Goal: Transaction & Acquisition: Purchase product/service

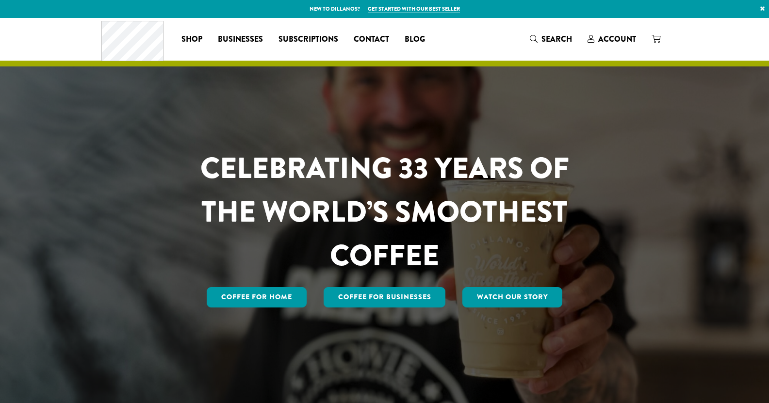
click at [602, 35] on span "Account" at bounding box center [617, 38] width 38 height 11
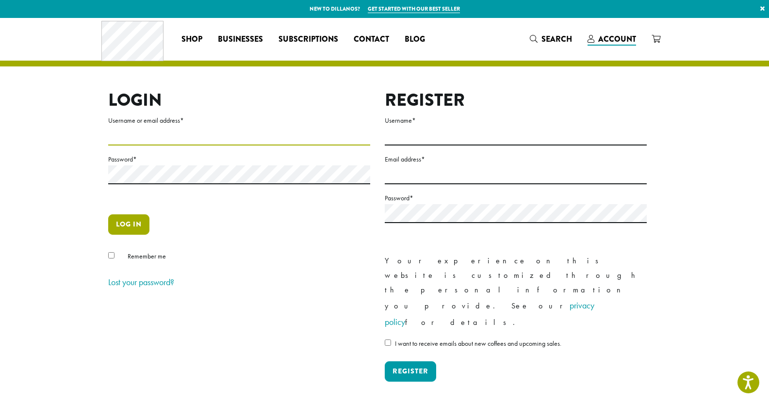
type input "**********"
click at [135, 220] on button "Log in" at bounding box center [128, 224] width 41 height 20
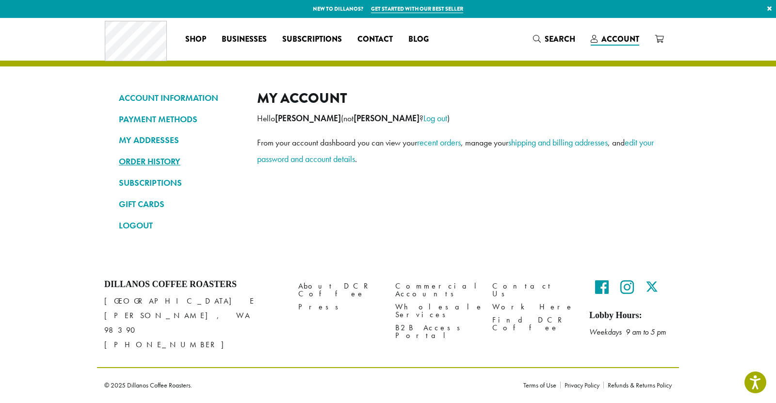
click at [144, 159] on link "ORDER HISTORY" at bounding box center [181, 161] width 124 height 16
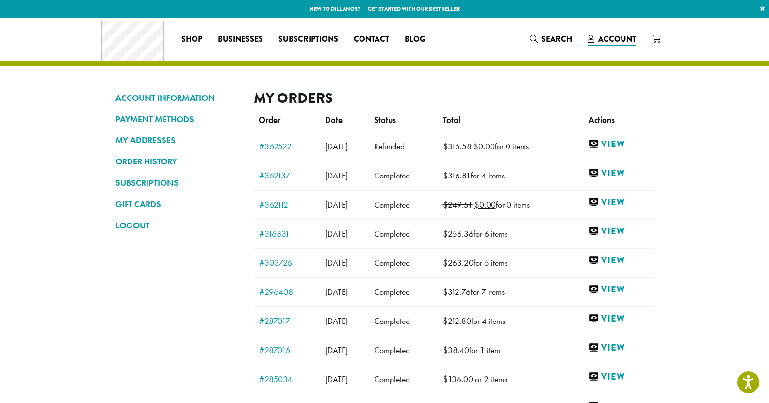
click at [286, 145] on link "#362522" at bounding box center [287, 146] width 56 height 9
click at [281, 175] on link "#362137" at bounding box center [287, 175] width 56 height 9
click at [279, 204] on link "#362112" at bounding box center [287, 204] width 56 height 9
click at [277, 231] on link "#316831" at bounding box center [287, 233] width 56 height 9
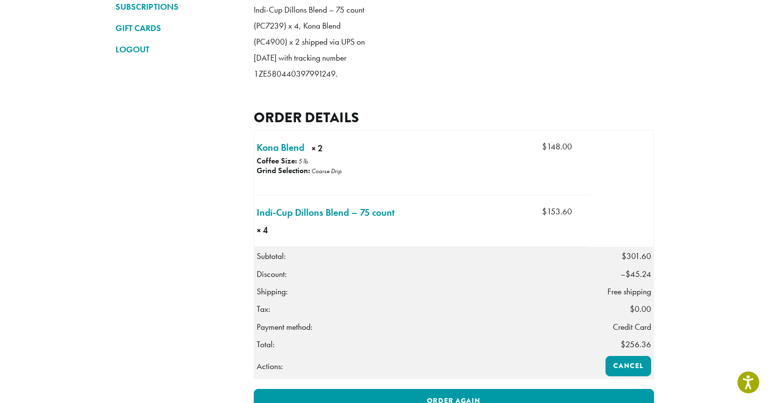
scroll to position [194, 0]
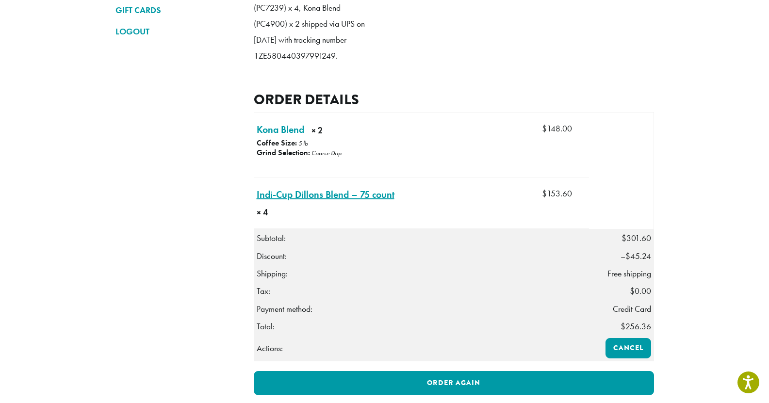
click at [288, 202] on link "Indi-Cup Dillons Blend – 75 count × 4" at bounding box center [326, 194] width 138 height 15
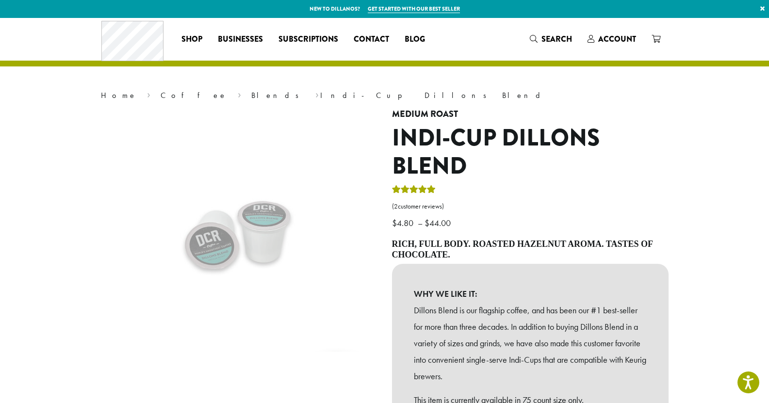
scroll to position [243, 0]
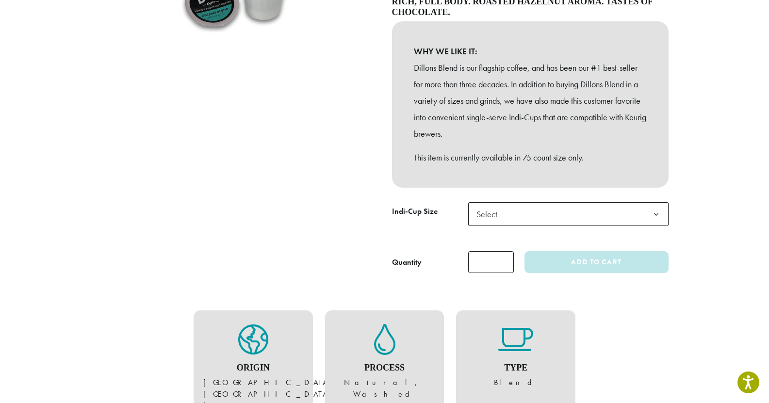
click at [503, 258] on input "*" at bounding box center [491, 262] width 46 height 22
type input "*"
click at [503, 258] on input "*" at bounding box center [491, 262] width 46 height 22
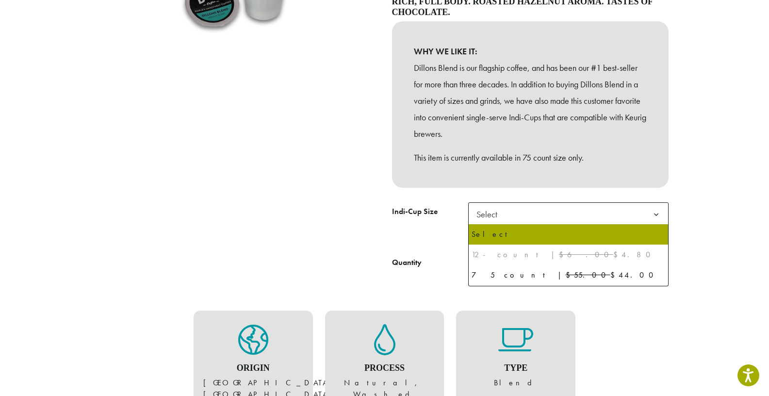
click at [502, 216] on span "Select" at bounding box center [489, 214] width 34 height 19
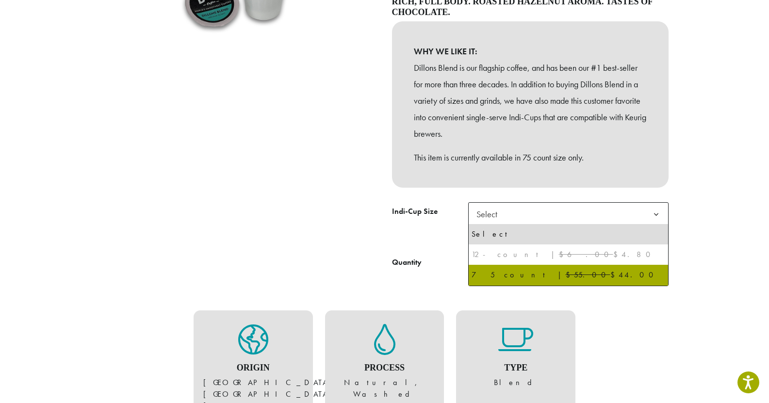
select select "********"
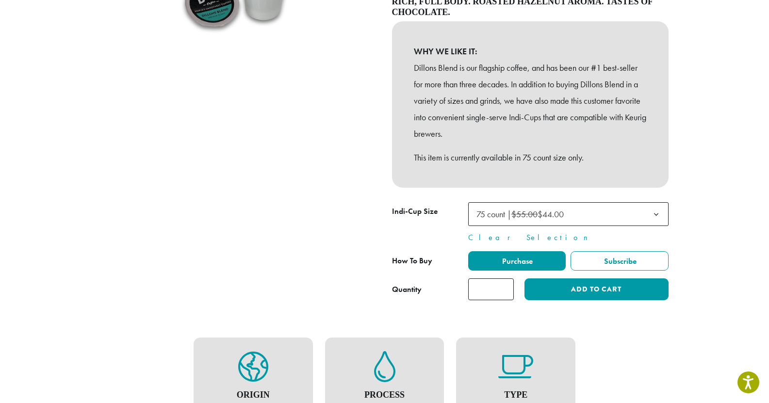
click at [498, 290] on input "*" at bounding box center [491, 289] width 46 height 22
type input "*"
click at [505, 286] on input "*" at bounding box center [491, 289] width 46 height 22
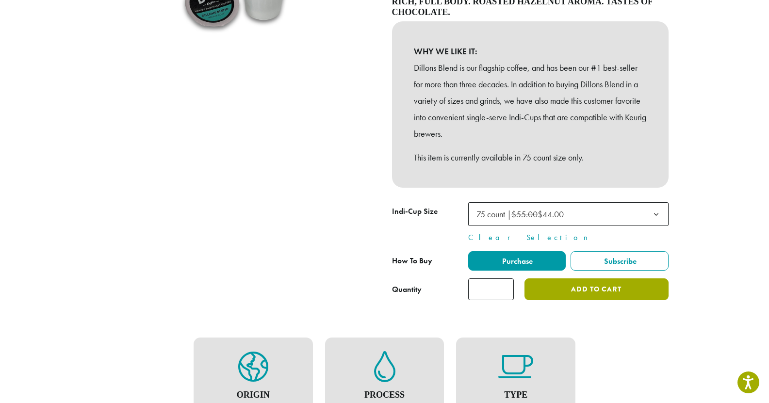
click at [541, 289] on button "Add to cart" at bounding box center [596, 289] width 144 height 22
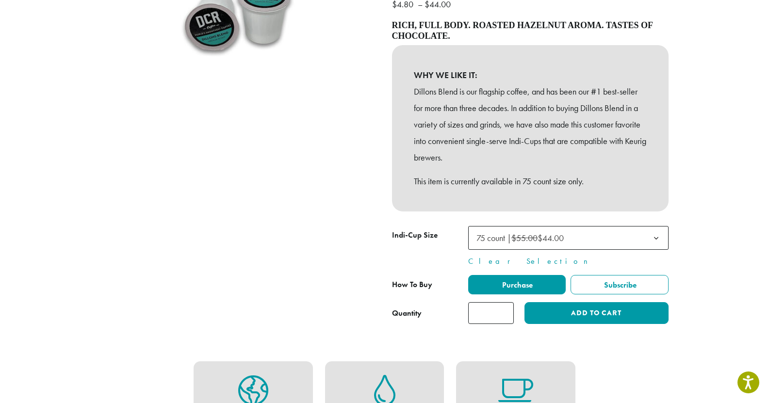
scroll to position [291, 0]
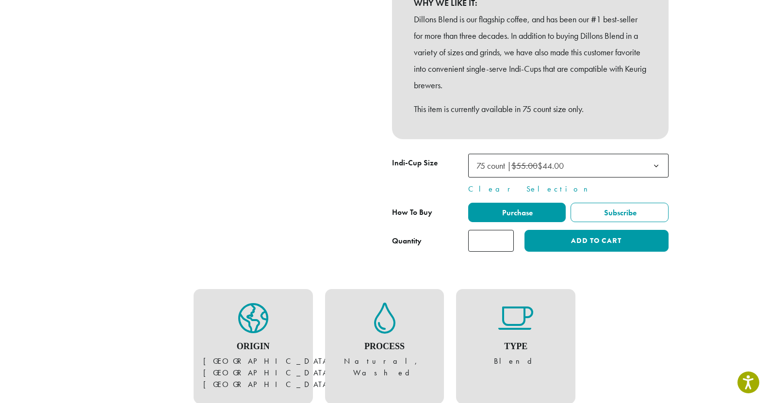
click at [504, 236] on input "*" at bounding box center [491, 241] width 46 height 22
click at [504, 243] on input "*" at bounding box center [491, 241] width 46 height 22
type input "*"
click at [504, 243] on input "*" at bounding box center [491, 241] width 46 height 22
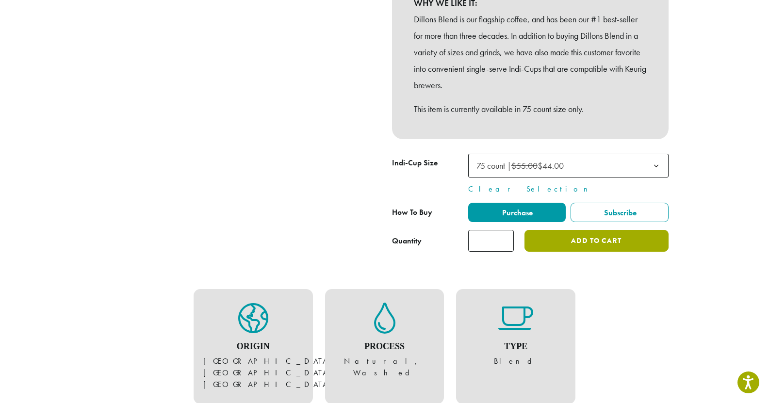
click at [550, 241] on button "Add to cart" at bounding box center [596, 241] width 144 height 22
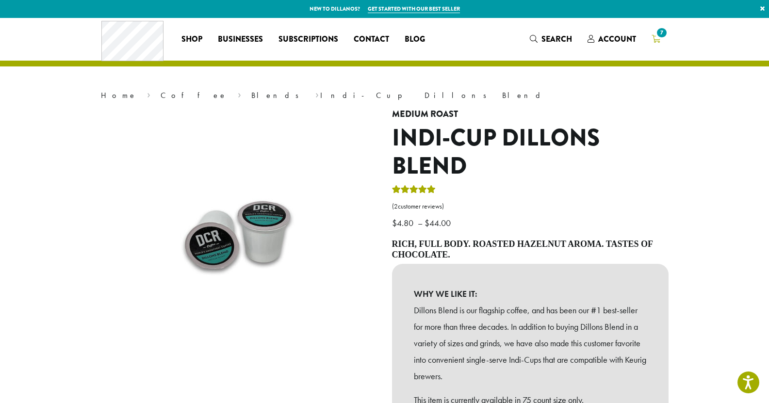
click at [658, 31] on span "7" at bounding box center [661, 32] width 13 height 13
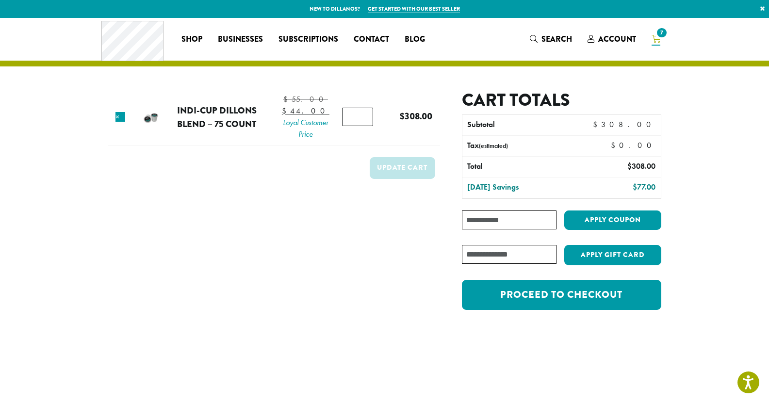
click at [361, 122] on input "*" at bounding box center [357, 117] width 31 height 18
click at [363, 126] on input "*" at bounding box center [357, 117] width 31 height 18
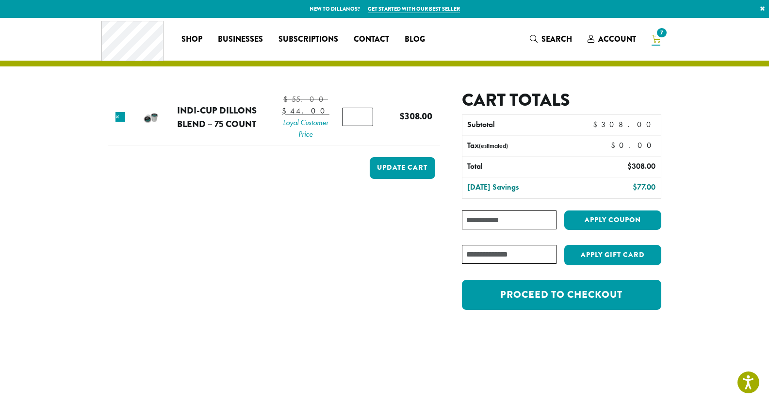
type input "*"
click at [363, 126] on input "*" at bounding box center [357, 117] width 31 height 18
click at [397, 179] on button "Update cart" at bounding box center [402, 168] width 65 height 22
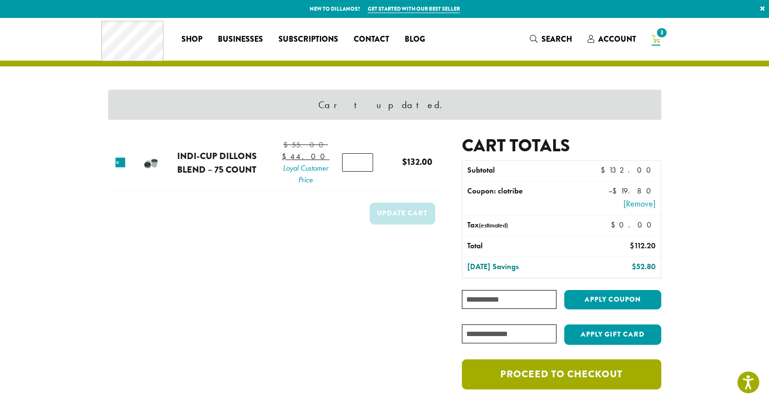
click at [515, 373] on link "Proceed to checkout" at bounding box center [561, 374] width 199 height 30
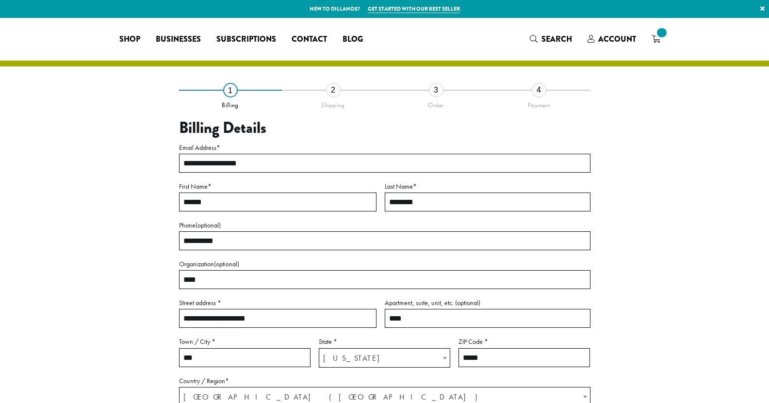
select select "**"
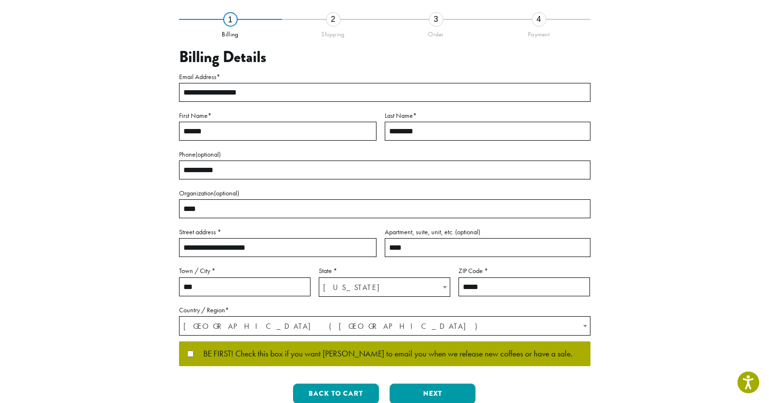
scroll to position [130, 0]
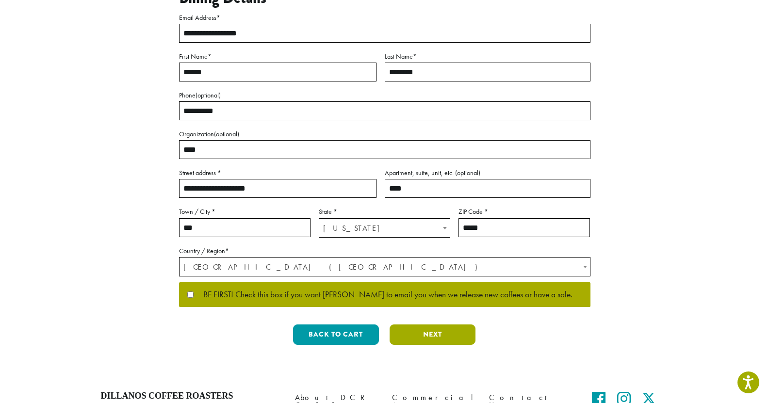
click at [441, 337] on button "Next" at bounding box center [432, 334] width 86 height 20
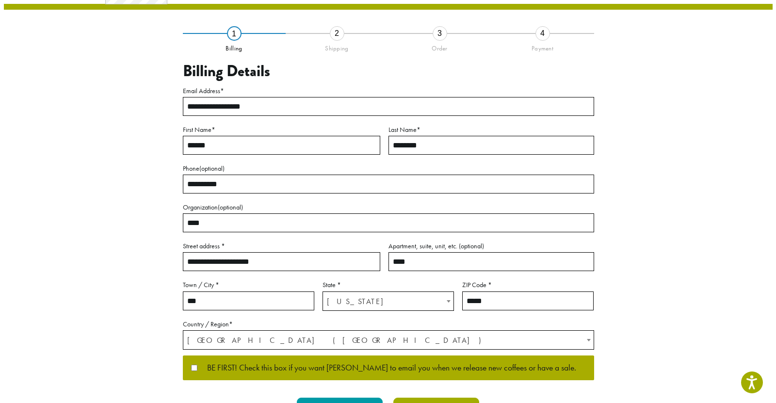
scroll to position [6, 0]
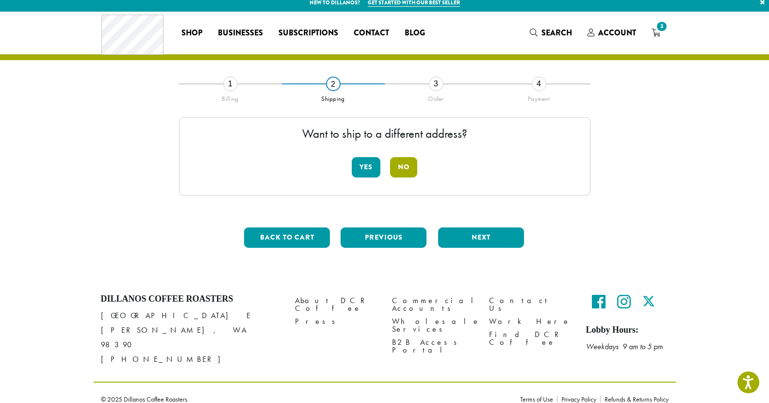
click at [406, 165] on button "No" at bounding box center [403, 167] width 27 height 20
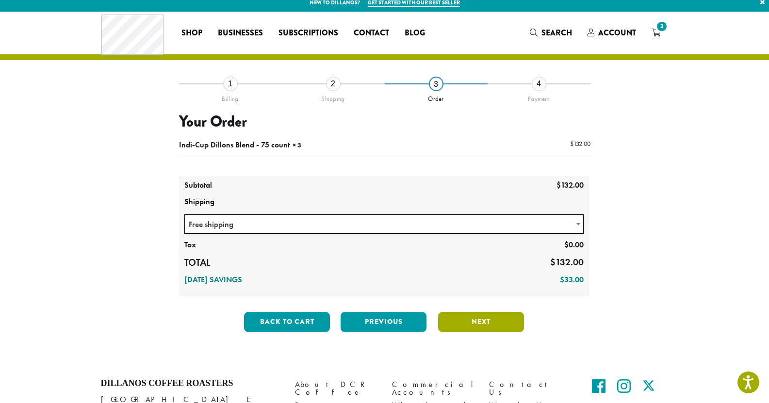
click at [469, 324] on button "Next" at bounding box center [481, 322] width 86 height 20
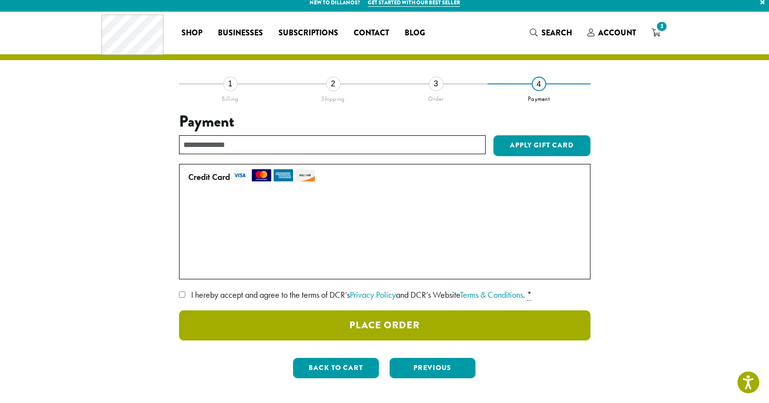
click at [454, 324] on button "Place Order" at bounding box center [384, 325] width 411 height 30
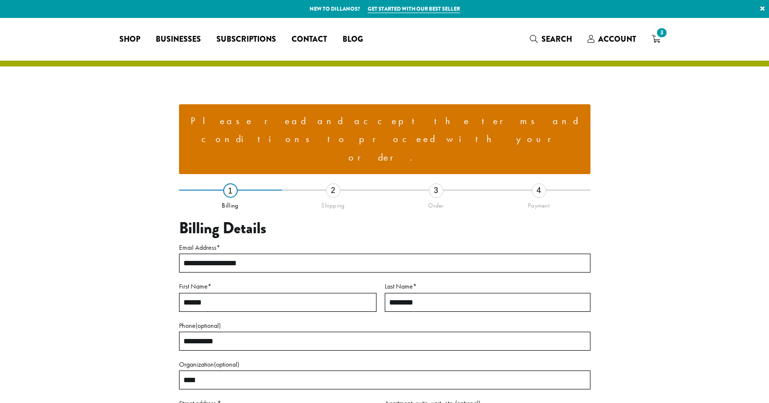
select select "**"
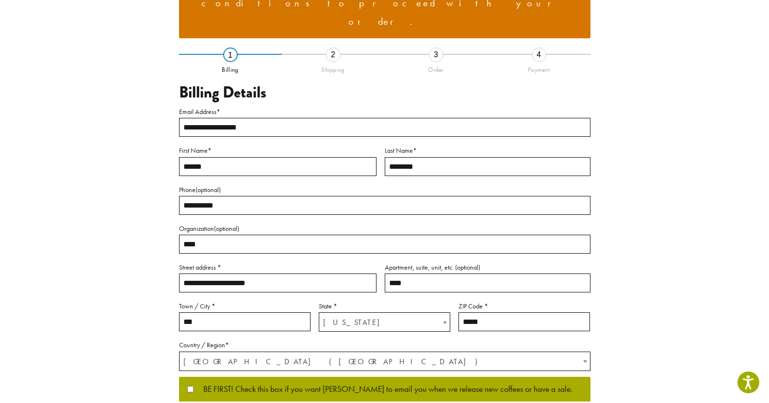
scroll to position [146, 0]
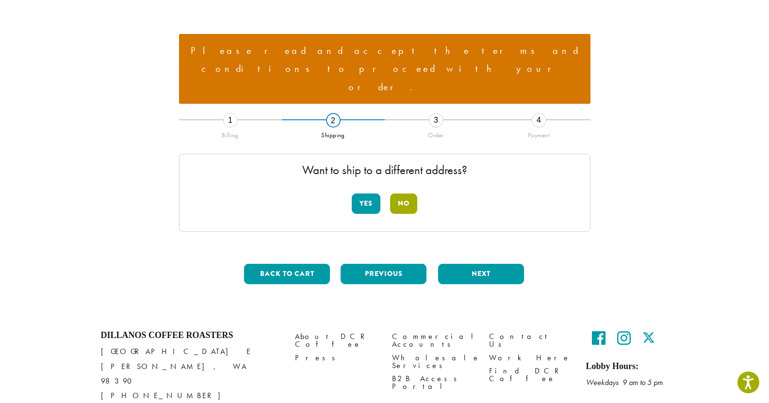
click at [408, 194] on button "No" at bounding box center [403, 204] width 27 height 20
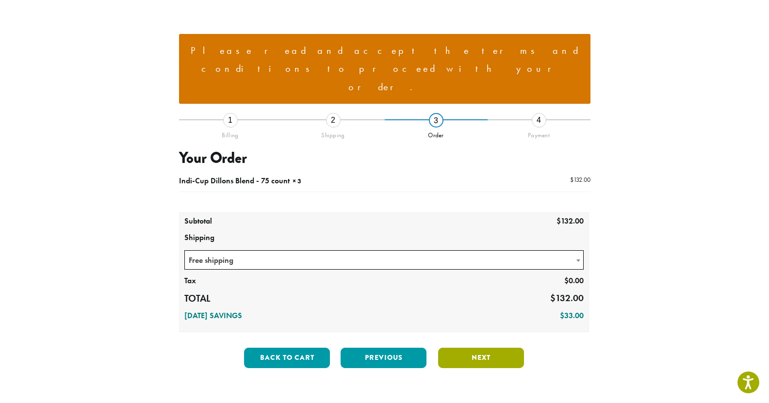
click at [457, 348] on button "Next" at bounding box center [481, 358] width 86 height 20
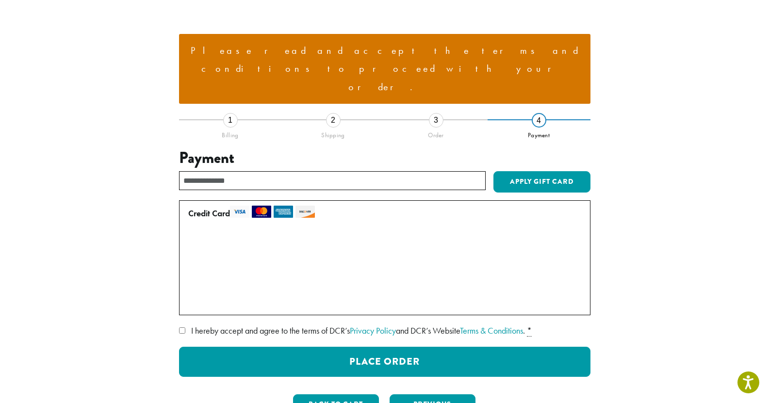
click at [330, 285] on div "Credit Card Pay securely using your credit card. Manage Payment Methods • • • 1…" at bounding box center [384, 288] width 411 height 177
click at [330, 325] on span "I hereby accept and agree to the terms of DCR’s Privacy Policy and DCR’s Websit…" at bounding box center [358, 330] width 334 height 11
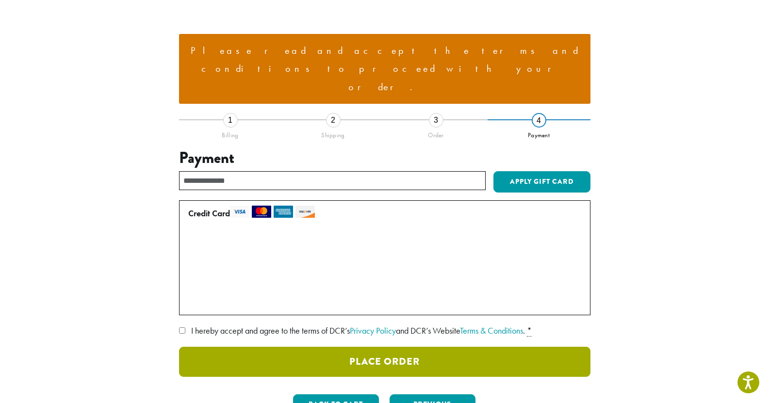
click at [344, 347] on button "Place Order" at bounding box center [384, 362] width 411 height 30
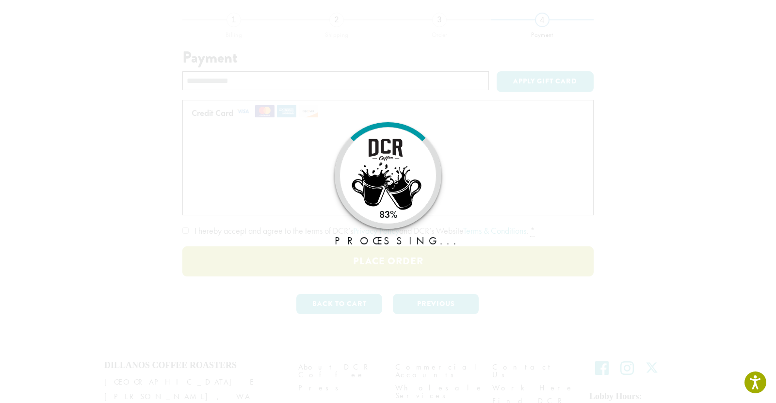
type button "Place Order"
